Goal: Information Seeking & Learning: Check status

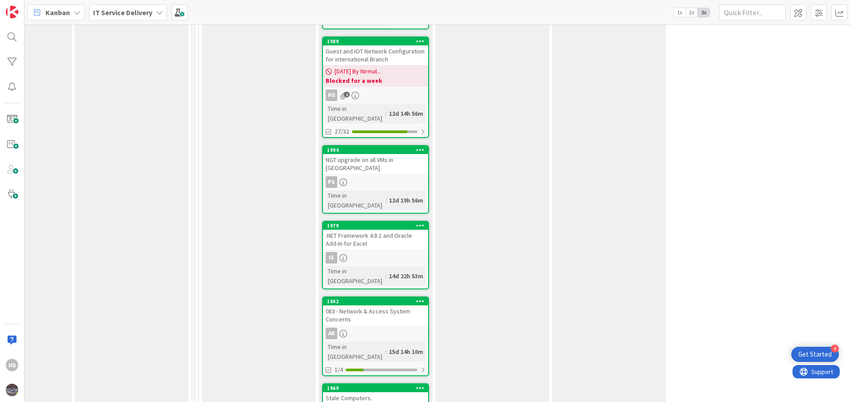
scroll to position [942, 424]
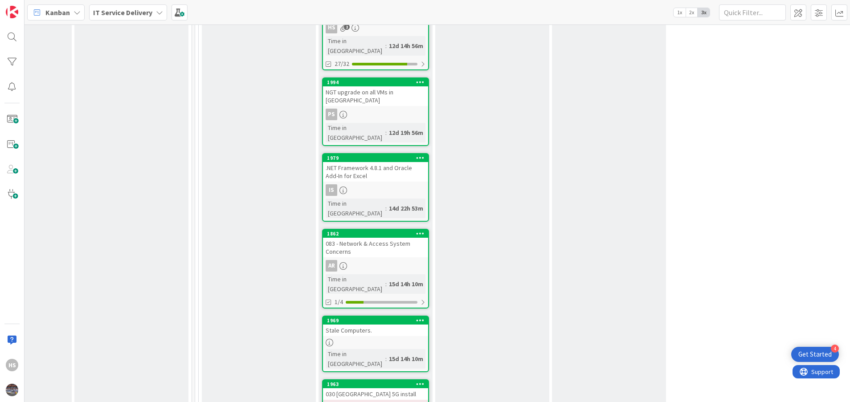
click at [358, 388] on div "030 [GEOGRAPHIC_DATA] 5G install" at bounding box center [375, 394] width 105 height 12
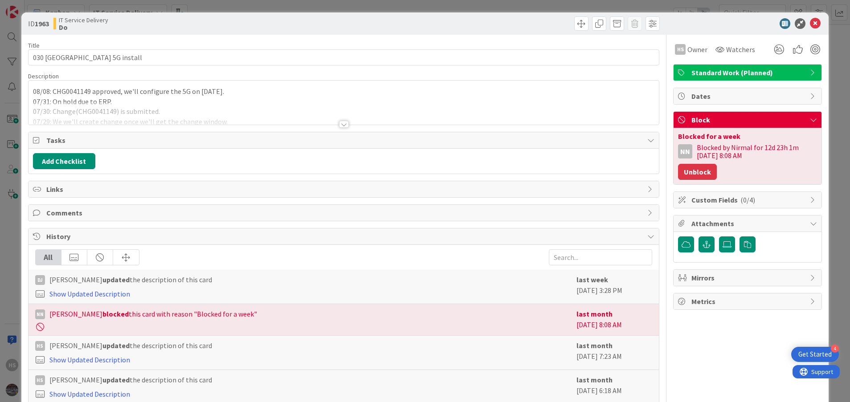
click at [696, 175] on button "Unblock" at bounding box center [697, 172] width 39 height 16
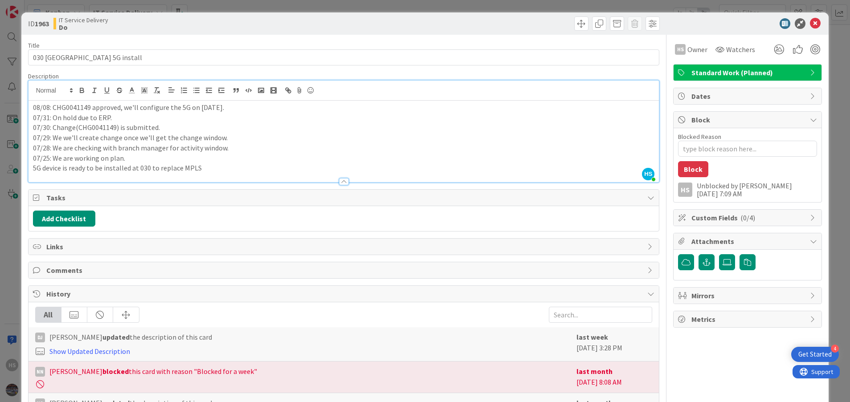
click at [31, 89] on div "HS [PERSON_NAME] just joined 08/08: CHG0041149 approved, we'll configure the 5G…" at bounding box center [344, 132] width 631 height 102
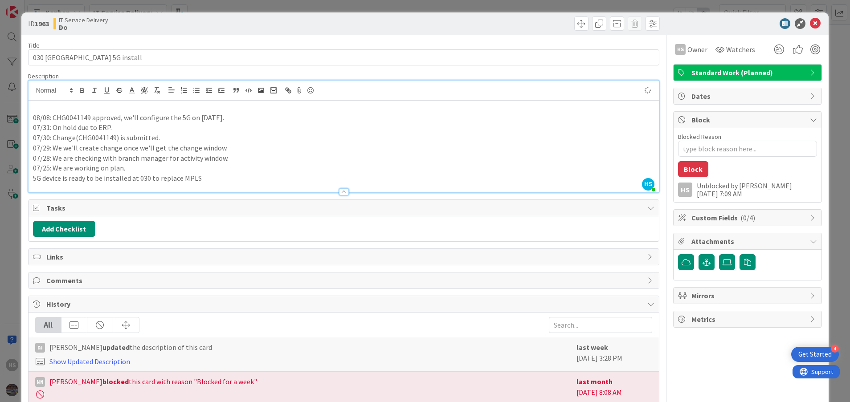
type textarea "x"
click at [78, 107] on p "08/13: We have installed" at bounding box center [344, 107] width 622 height 10
click at [143, 111] on p "08/13: We have successfully installed" at bounding box center [344, 107] width 622 height 10
drag, startPoint x: 115, startPoint y: 106, endPoint x: 79, endPoint y: 107, distance: 36.1
click at [79, 107] on p "08/13: We have successfully installed 5G at the br" at bounding box center [344, 107] width 622 height 10
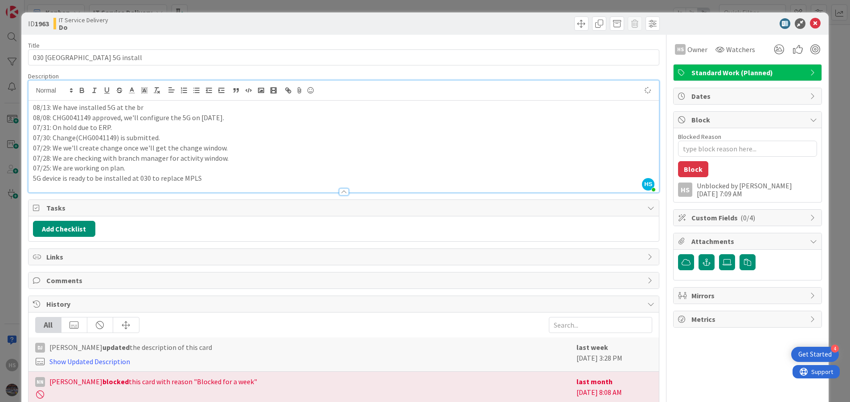
click at [167, 109] on p "08/13: We have installed 5G at the br" at bounding box center [344, 107] width 622 height 10
click at [810, 19] on icon at bounding box center [815, 23] width 11 height 11
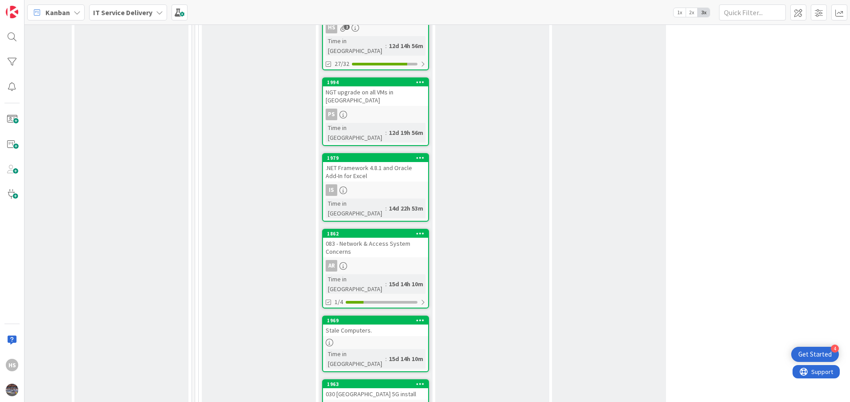
click at [380, 379] on link "1963 030 [GEOGRAPHIC_DATA] 5G install HS Time in [GEOGRAPHIC_DATA] : 15d 1h 38m" at bounding box center [375, 409] width 107 height 61
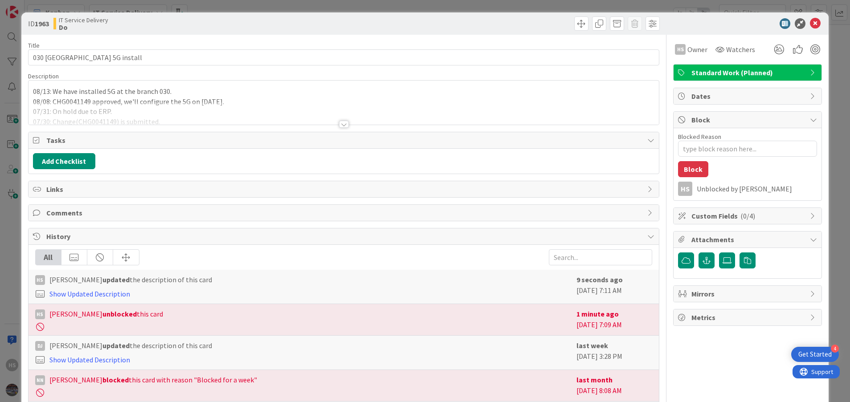
type textarea "x"
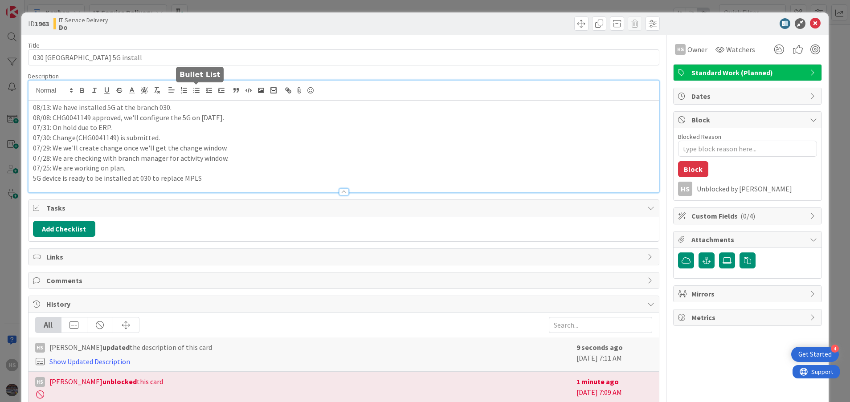
click at [191, 89] on div "08/13: We have installed 5G at the branch 030. 08/08: CHG0041149 approved, we'l…" at bounding box center [344, 137] width 631 height 112
click at [810, 21] on icon at bounding box center [815, 23] width 11 height 11
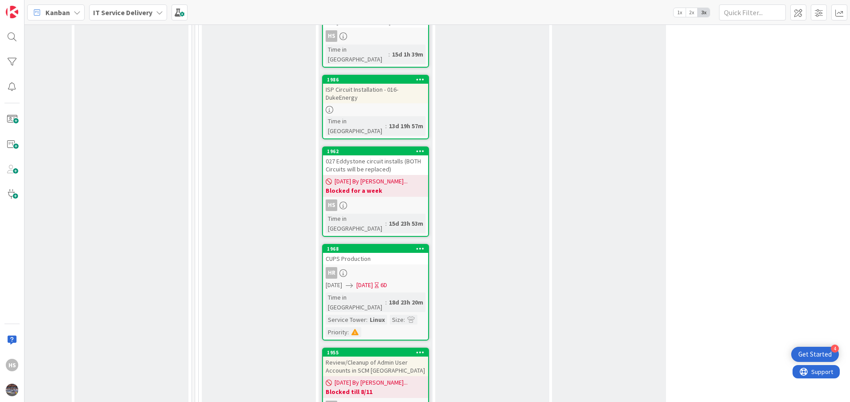
scroll to position [1304, 424]
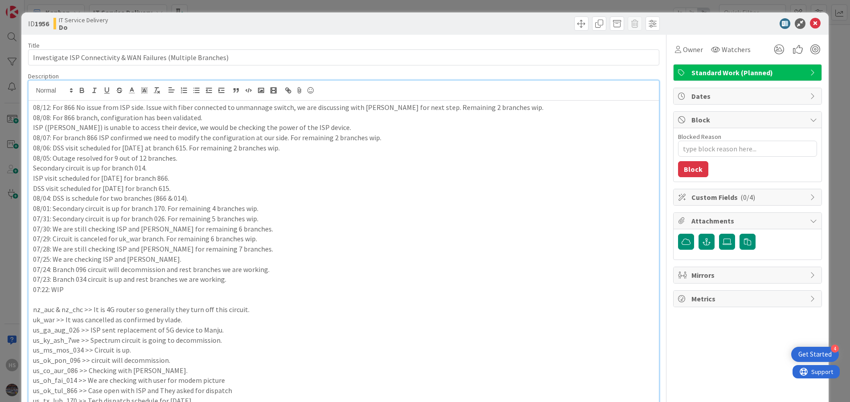
click at [396, 92] on div "HS [PERSON_NAME] just joined 08/12: For 866 No issue from ISP side. Issue with …" at bounding box center [344, 319] width 631 height 476
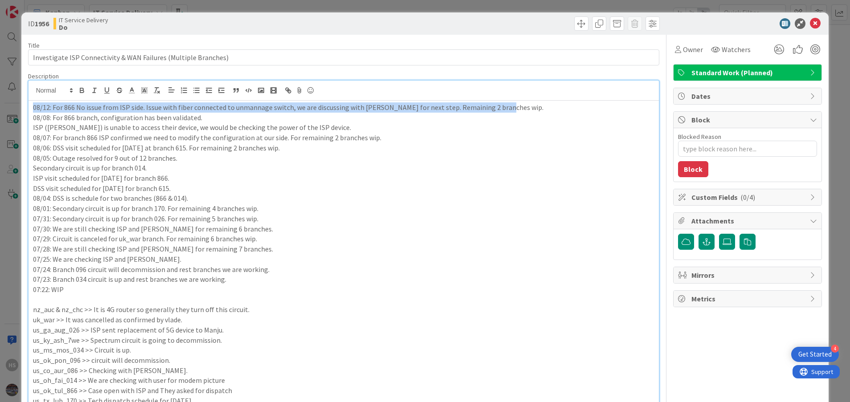
drag, startPoint x: 30, startPoint y: 110, endPoint x: 494, endPoint y: 106, distance: 463.7
click at [494, 106] on div "08/12: For 866 No issue from ISP side. Issue with fiber connected to unmannage …" at bounding box center [344, 329] width 631 height 456
copy p "08/12: For 866 No issue from ISP side. Issue with fiber connected to unmannage …"
click at [29, 106] on div "08/12: For 866 No issue from ISP side. Issue with fiber connected to unmannage …" at bounding box center [344, 329] width 631 height 456
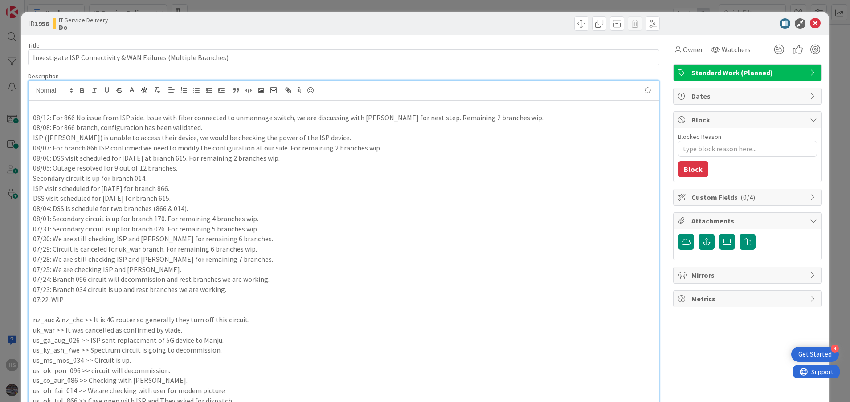
paste div
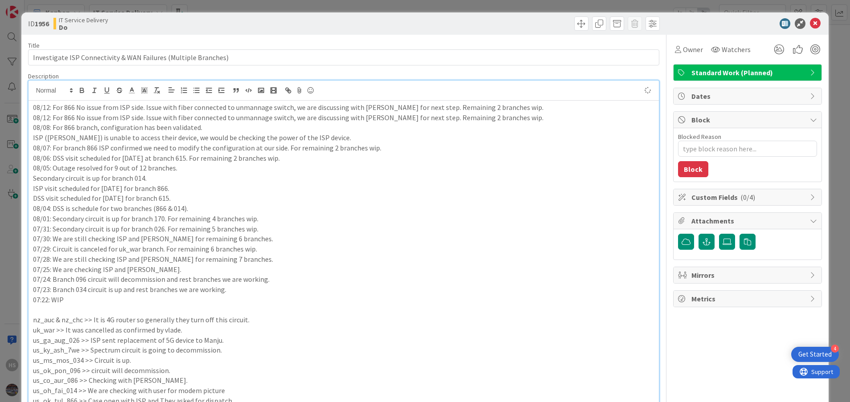
type textarea "x"
click at [37, 106] on p "08/12: For 866 No issue from ISP side. Issue with fiber connected to unmannage …" at bounding box center [344, 107] width 622 height 10
click at [85, 118] on p "08/12: For 866 No issue from ISP side. Issue with fiber connected to unmannage …" at bounding box center [344, 118] width 622 height 10
click at [38, 109] on p "09/12: For 866 No issue from ISP side. Issue with fiber connected to unmannage …" at bounding box center [344, 107] width 622 height 10
click at [45, 109] on p "08/12: For 866 No issue from ISP side. Issue with fiber connected to unmannage …" at bounding box center [344, 107] width 622 height 10
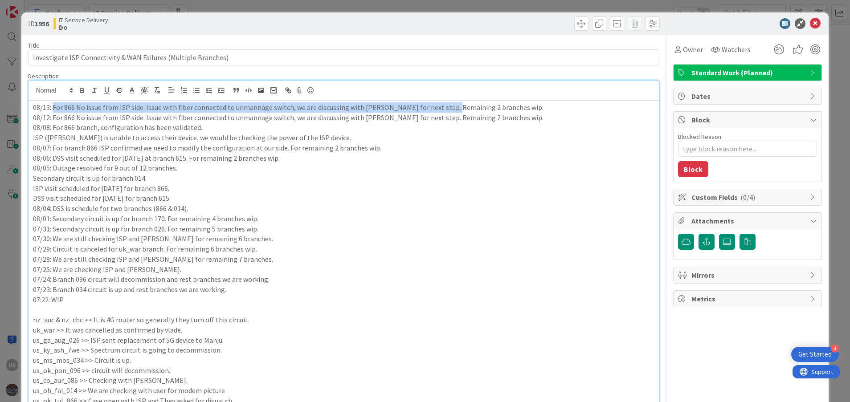
drag, startPoint x: 53, startPoint y: 108, endPoint x: 445, endPoint y: 107, distance: 392.8
click at [445, 107] on p "08/13: For 866 No issue from ISP side. Issue with fiber connected to unmannage …" at bounding box center [344, 107] width 622 height 10
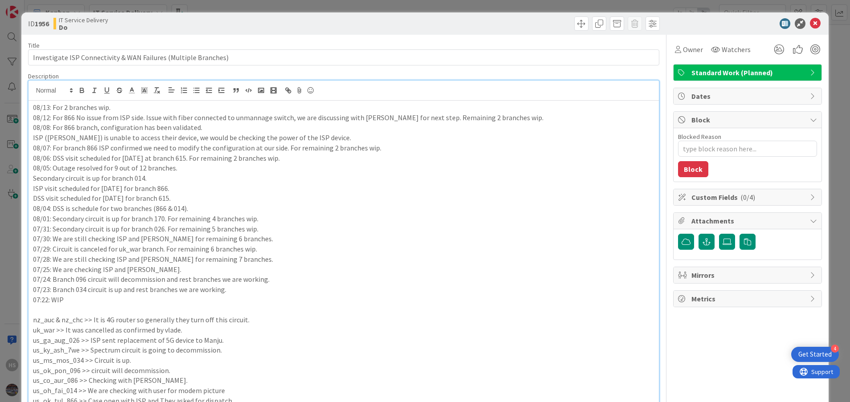
click at [66, 106] on p "08/13: For 2 branches wip." at bounding box center [344, 107] width 622 height 10
click at [242, 122] on p "08/12: For 866 No issue from ISP side. Issue with fiber connected to unmanage s…" at bounding box center [344, 118] width 622 height 10
click at [64, 106] on p "08/13: For 3 branches wip." at bounding box center [344, 107] width 622 height 10
click at [66, 106] on p "08/13: For 3 branches wip." at bounding box center [344, 107] width 622 height 10
click at [96, 130] on p "08/08: For 866 branch, configuration has been validated." at bounding box center [344, 127] width 622 height 10
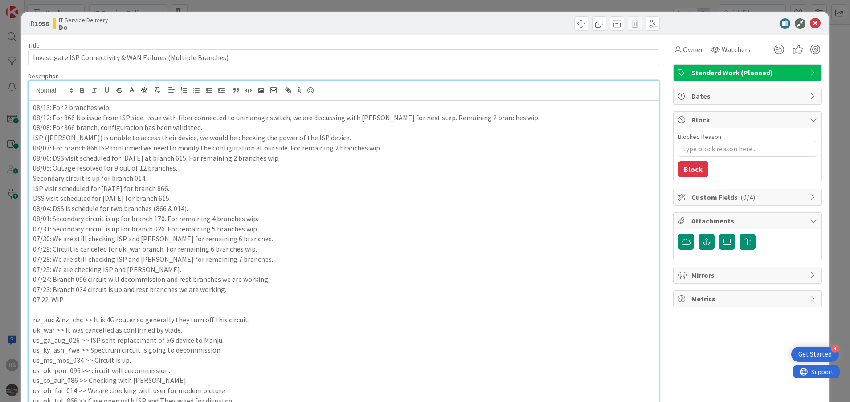
click at [53, 118] on p "08/12: For 866 No issue from ISP side. Issue with fiber connected to unmanage s…" at bounding box center [344, 118] width 622 height 10
drag, startPoint x: 53, startPoint y: 118, endPoint x: 75, endPoint y: 116, distance: 22.0
click at [75, 116] on p "08/12: For 866 No issue from ISP side. Issue with fiber connected to unmanage s…" at bounding box center [344, 118] width 622 height 10
copy p "For 866"
click at [53, 110] on p "08/13: For 2 branches wip." at bounding box center [344, 107] width 622 height 10
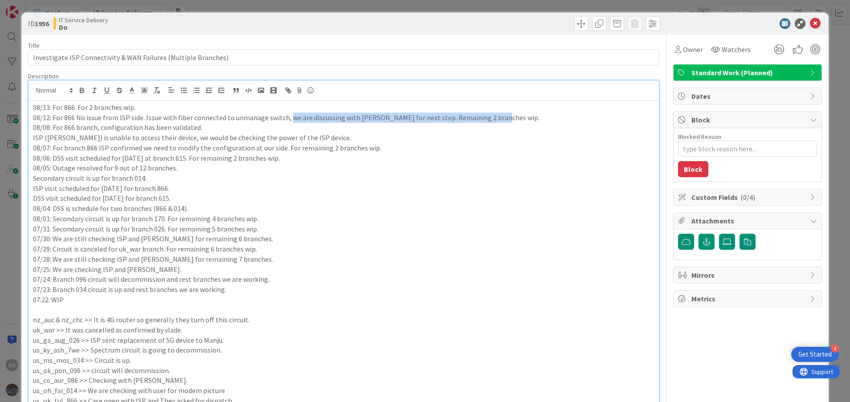
drag, startPoint x: 288, startPoint y: 118, endPoint x: 500, endPoint y: 115, distance: 211.6
click at [500, 115] on p "08/12: For 866 No issue from ISP side. Issue with fiber connected to unmanage s…" at bounding box center [344, 118] width 622 height 10
copy p "we are discussing with [PERSON_NAME] for next step. Remaining 2 branches wip."
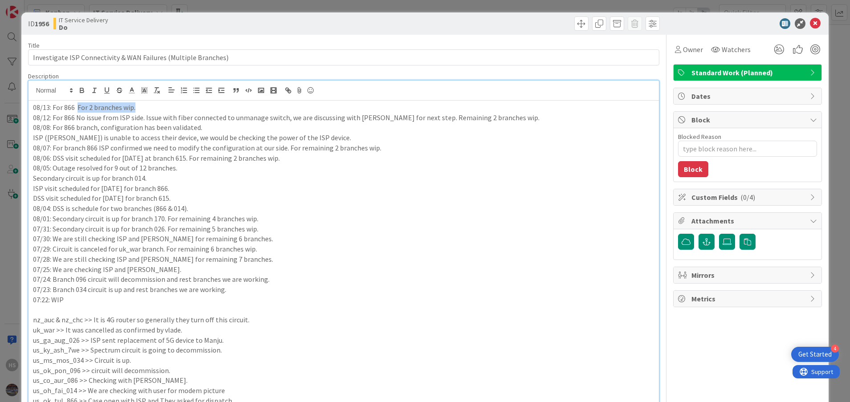
drag, startPoint x: 77, startPoint y: 106, endPoint x: 139, endPoint y: 103, distance: 62.4
click at [139, 103] on p "08/13: For 866 For 2 branches wip." at bounding box center [344, 107] width 622 height 10
click at [810, 21] on icon at bounding box center [815, 23] width 11 height 11
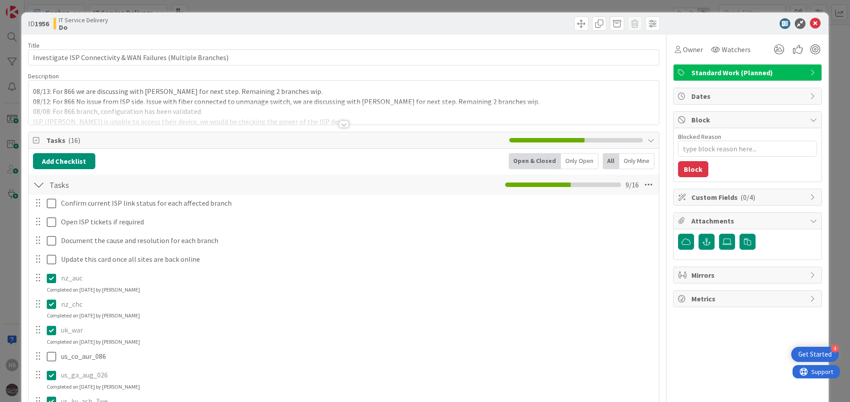
type textarea "x"
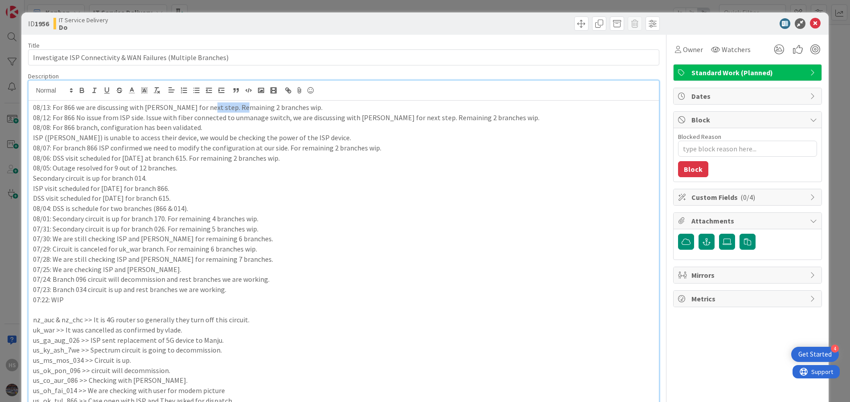
drag, startPoint x: 199, startPoint y: 92, endPoint x: 235, endPoint y: 106, distance: 38.4
click at [235, 106] on p "08/13: For 866 we are discussing with [PERSON_NAME] for next step. Remaining 2 …" at bounding box center [344, 107] width 622 height 10
click at [364, 106] on p "08/13: For 866 we are discussing with [PERSON_NAME] for next step. For 086 We h…" at bounding box center [344, 107] width 622 height 10
click at [456, 114] on p "08/12: For 866 No issue from ISP side. Issue with fiber connected to unmanage s…" at bounding box center [344, 118] width 622 height 10
click at [434, 101] on div "08/13: For 866 we are discussing with [PERSON_NAME] for next step. For 086 We h…" at bounding box center [344, 334] width 631 height 466
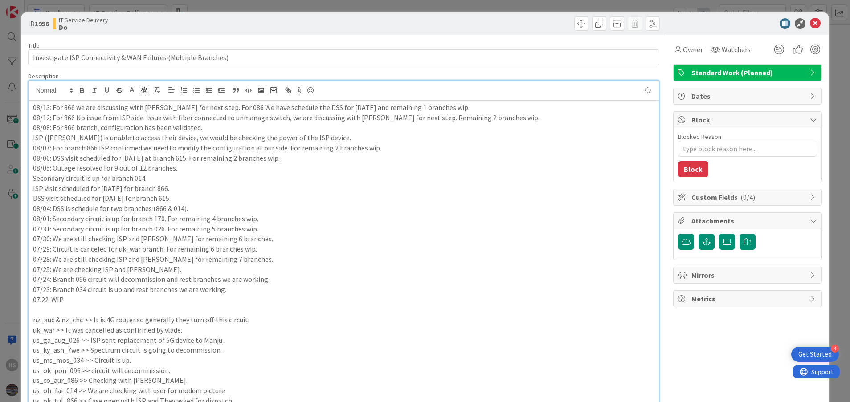
click at [388, 118] on p "08/12: For 866 No issue from ISP side. Issue with fiber connected to unmanage s…" at bounding box center [344, 118] width 622 height 10
type textarea "x"
click at [810, 23] on icon at bounding box center [815, 23] width 11 height 11
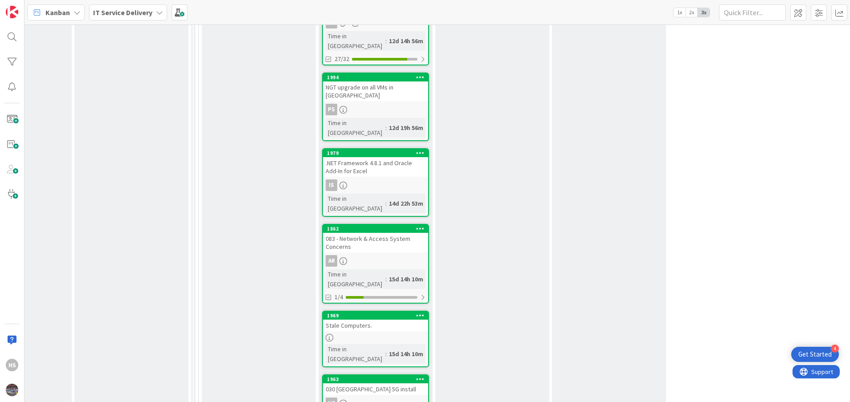
scroll to position [942, 424]
